Goal: Navigation & Orientation: Find specific page/section

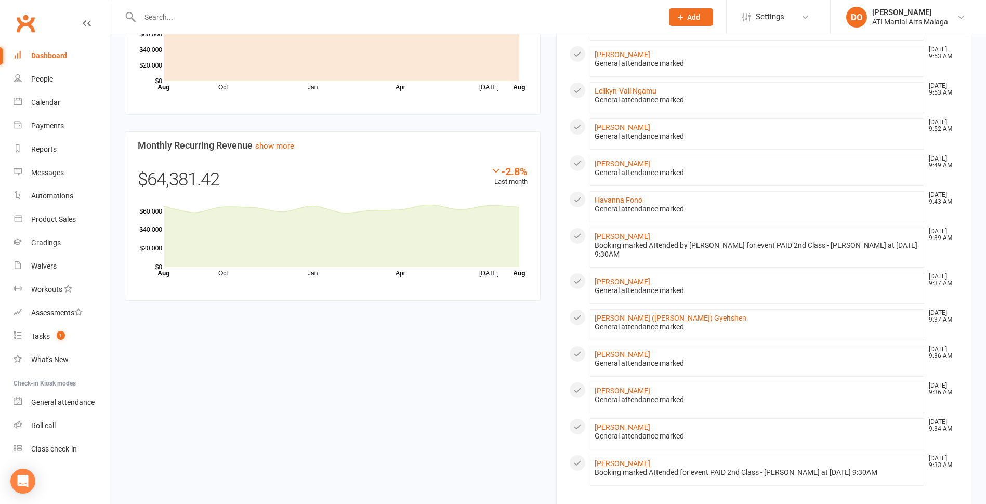
scroll to position [780, 0]
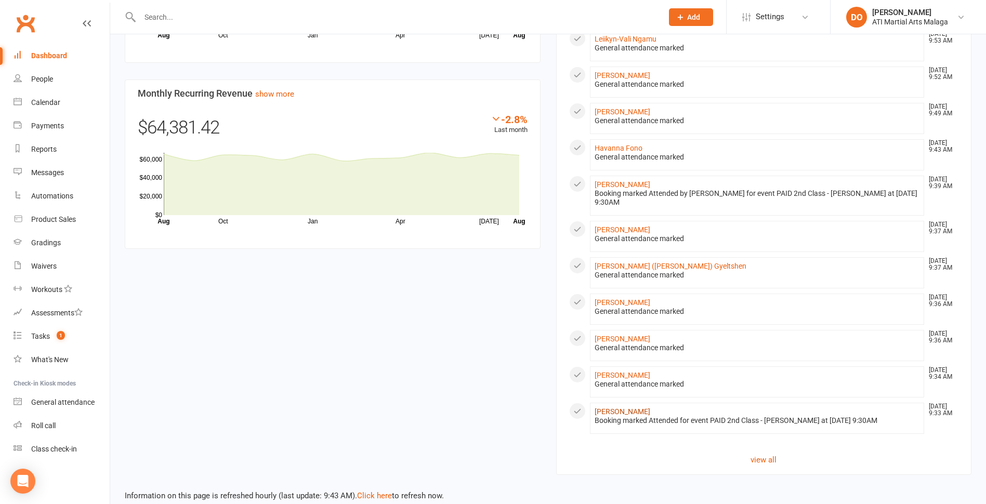
click at [611, 414] on link "[PERSON_NAME]" at bounding box center [623, 412] width 56 height 8
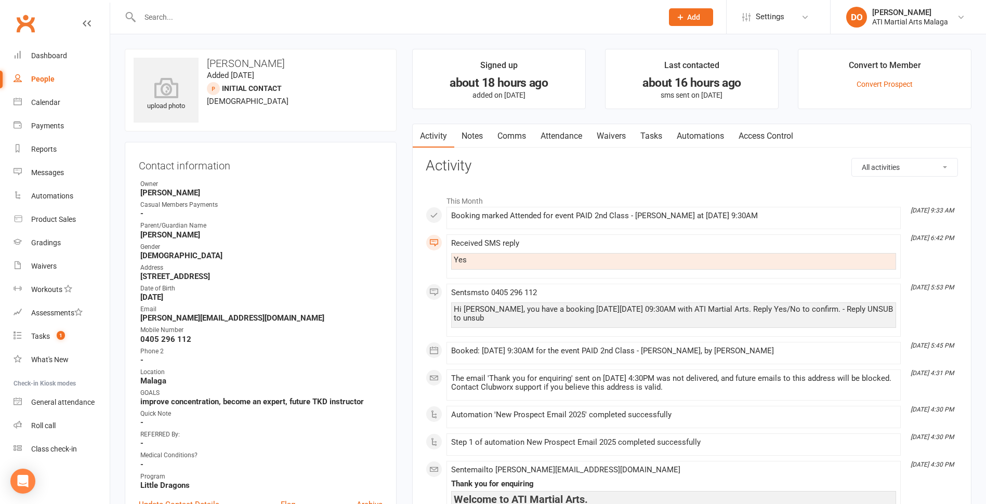
click at [471, 133] on link "Notes" at bounding box center [472, 136] width 36 height 24
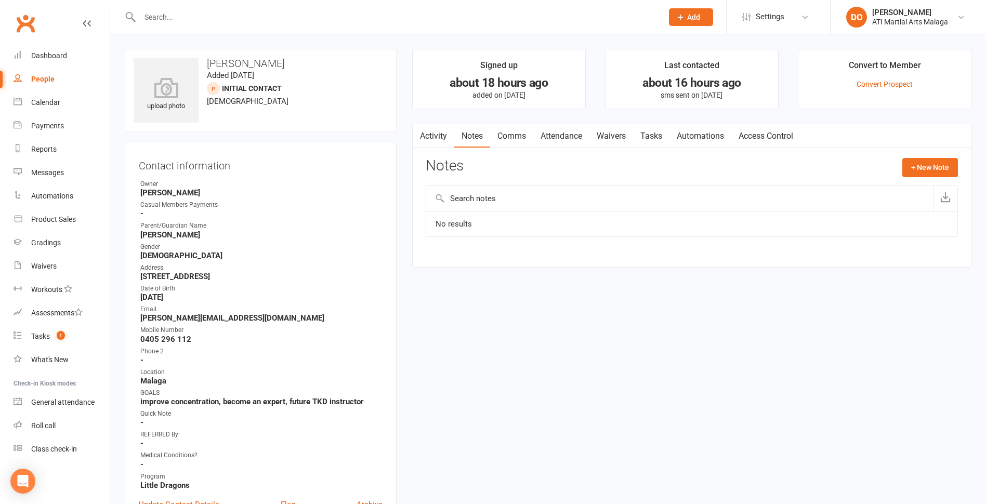
click at [442, 135] on link "Activity" at bounding box center [434, 136] width 42 height 24
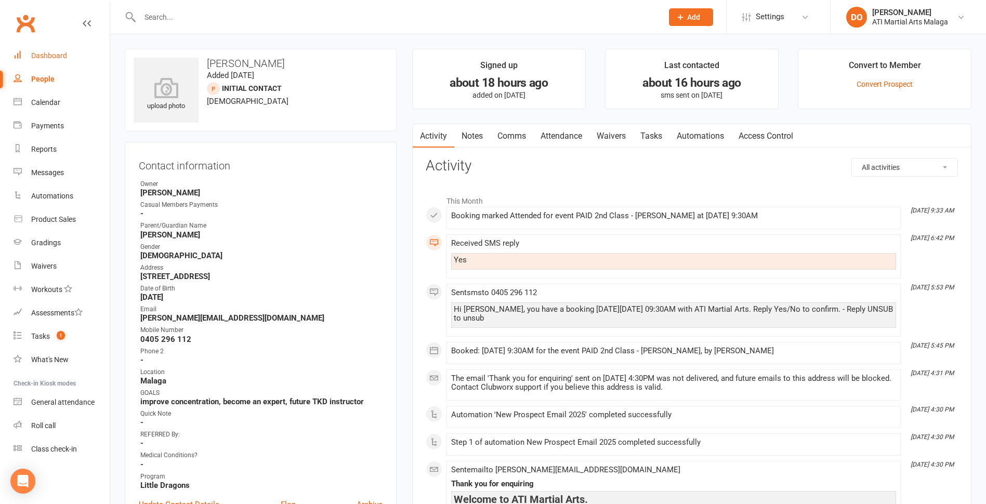
click at [48, 49] on link "Dashboard" at bounding box center [62, 55] width 96 height 23
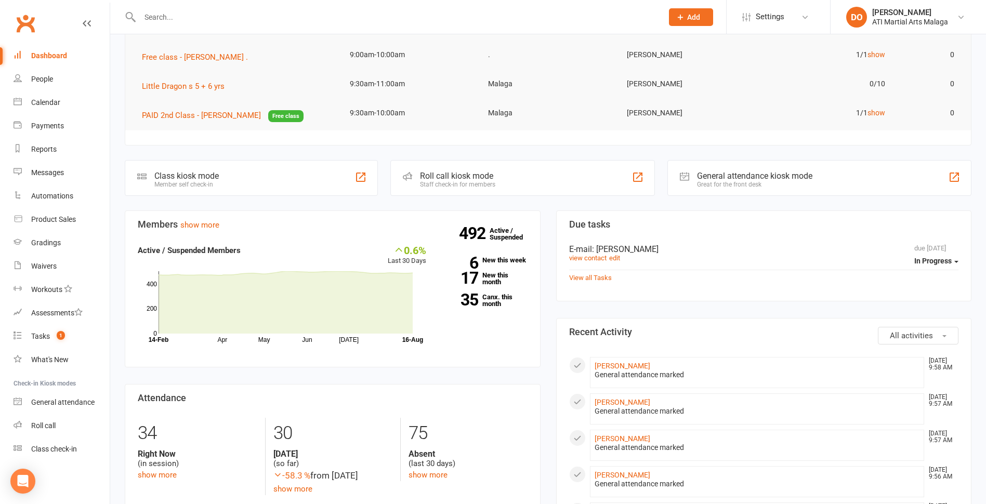
scroll to position [117, 0]
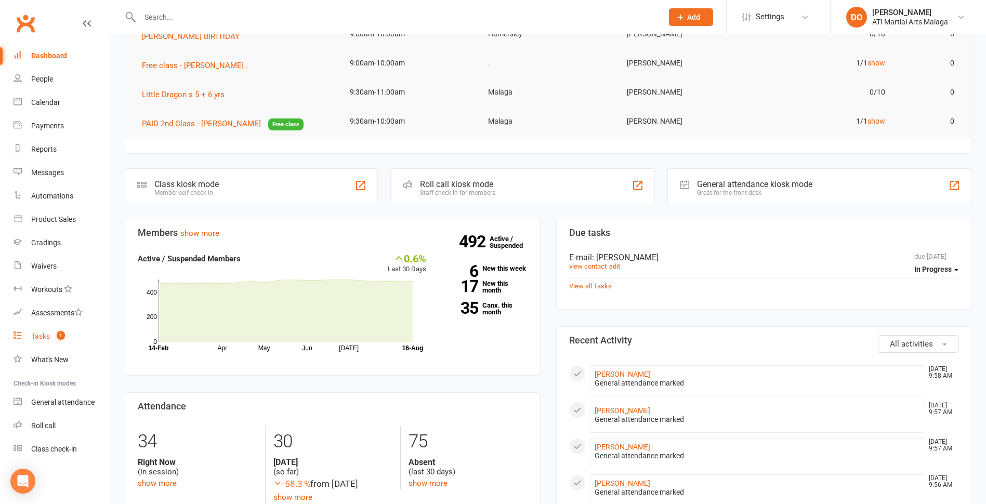
click at [44, 336] on div "Tasks" at bounding box center [40, 336] width 19 height 8
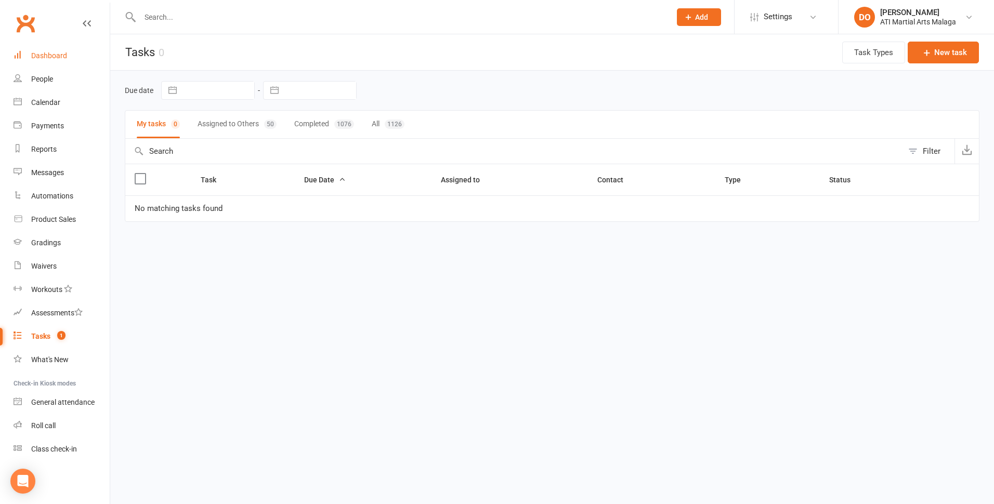
click at [47, 57] on div "Dashboard" at bounding box center [49, 55] width 36 height 8
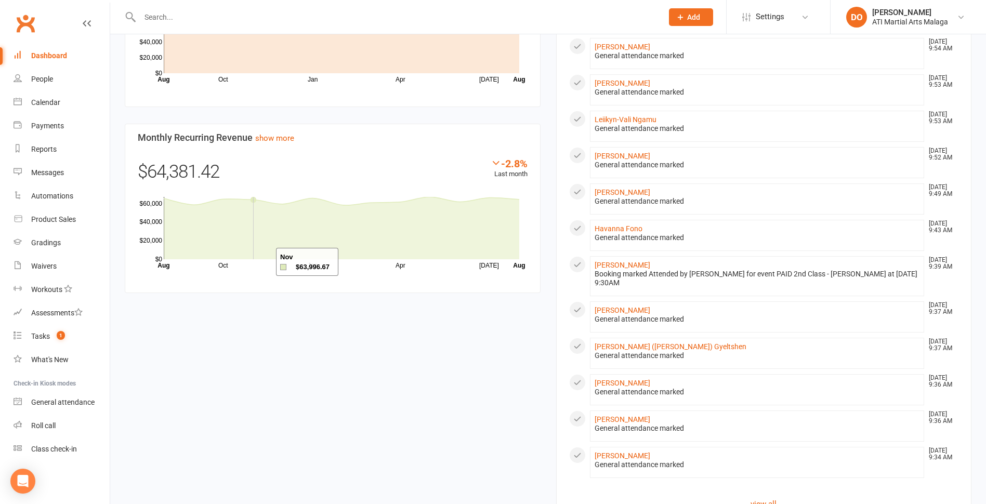
scroll to position [689, 0]
